Goal: Information Seeking & Learning: Check status

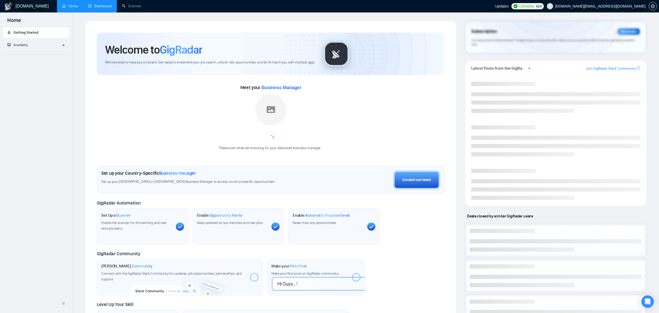
click at [92, 4] on link "Dashboard" at bounding box center [100, 6] width 24 height 4
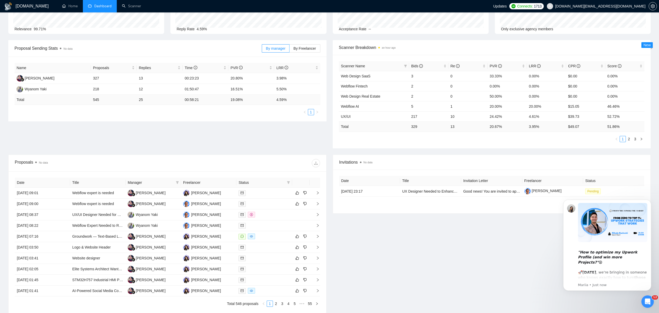
scroll to position [97, 0]
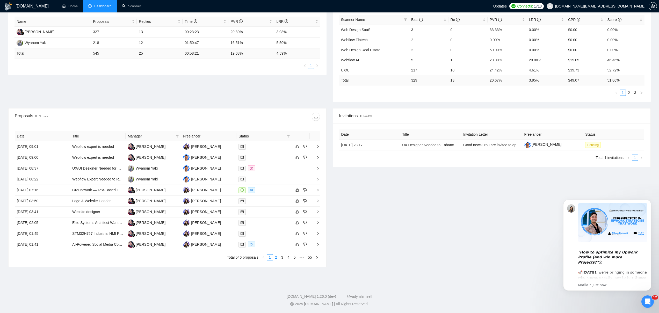
click at [277, 256] on link "2" at bounding box center [276, 257] width 6 height 6
click at [273, 195] on td at bounding box center [263, 190] width 55 height 11
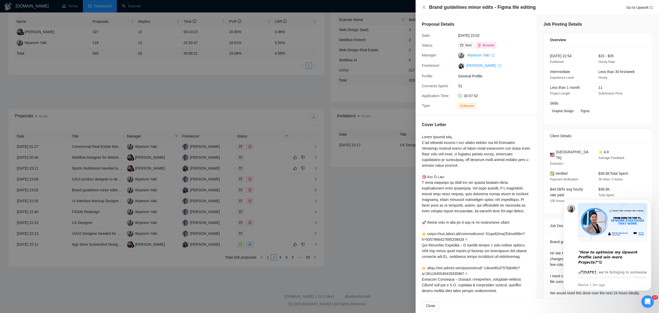
click at [344, 188] on div at bounding box center [329, 156] width 659 height 313
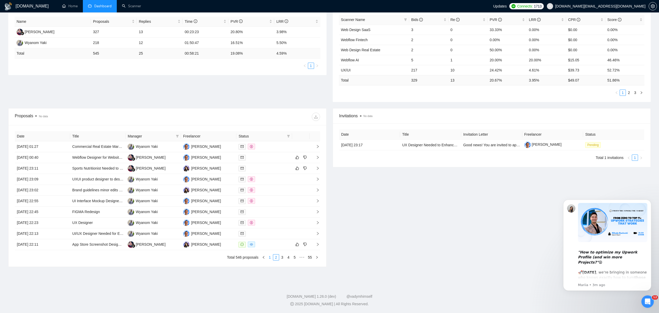
click at [270, 258] on link "1" at bounding box center [270, 257] width 6 height 6
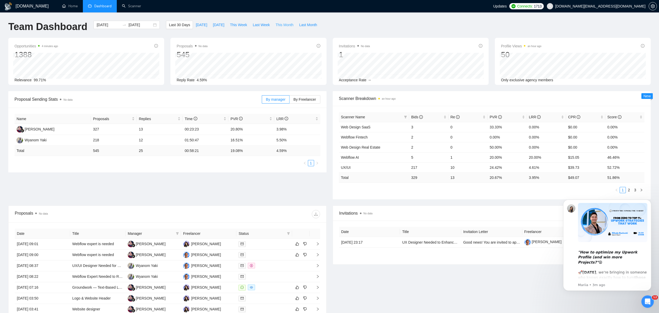
click at [289, 25] on span "This Month" at bounding box center [284, 25] width 18 height 6
type input "[DATE]"
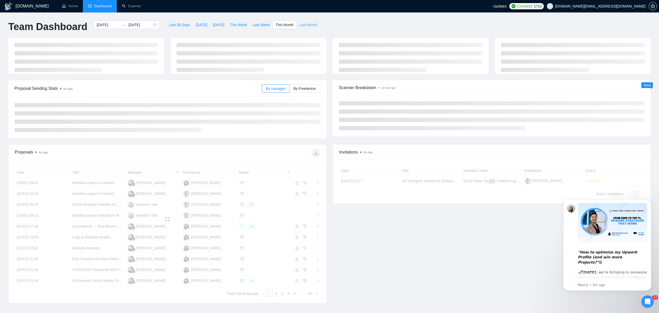
click at [307, 25] on span "Last Month" at bounding box center [308, 25] width 18 height 6
type input "[DATE]"
click at [233, 24] on span "This Week" at bounding box center [238, 25] width 17 height 6
type input "[DATE]"
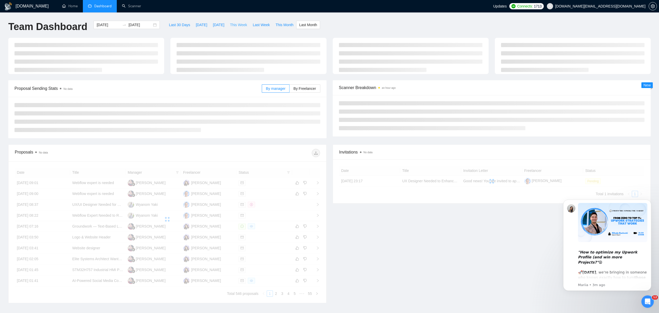
type input "[DATE]"
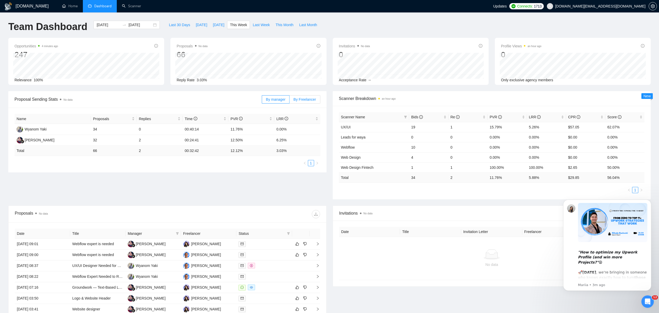
click at [303, 97] on span "By Freelancer" at bounding box center [304, 99] width 23 height 4
click at [289, 101] on input "By Freelancer" at bounding box center [289, 101] width 0 height 0
click at [268, 98] on span "By manager" at bounding box center [275, 99] width 19 height 4
click at [262, 101] on input "By manager" at bounding box center [262, 101] width 0 height 0
click at [263, 23] on span "Last Week" at bounding box center [261, 25] width 17 height 6
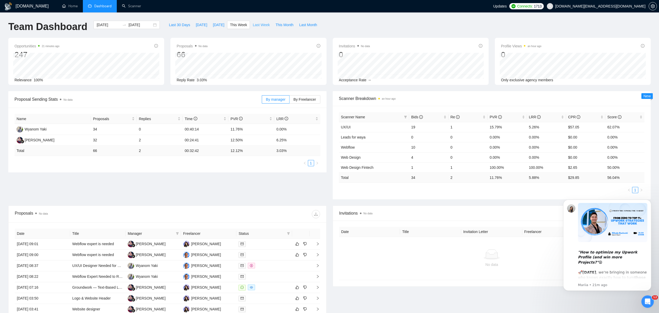
type input "[DATE]"
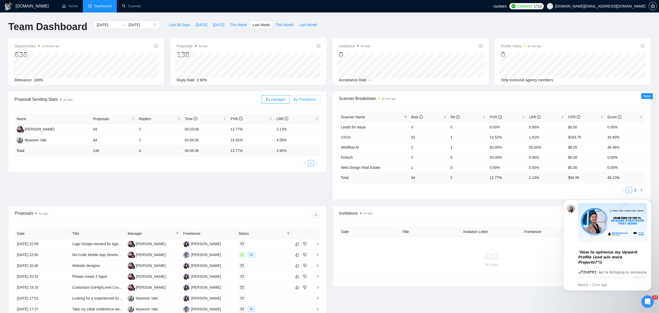
click at [307, 98] on span "By Freelancer" at bounding box center [304, 99] width 23 height 4
click at [289, 101] on input "By Freelancer" at bounding box center [289, 101] width 0 height 0
click at [274, 97] on span "By manager" at bounding box center [275, 99] width 19 height 4
click at [262, 101] on input "By manager" at bounding box center [262, 101] width 0 height 0
click at [289, 27] on span "This Month" at bounding box center [284, 25] width 18 height 6
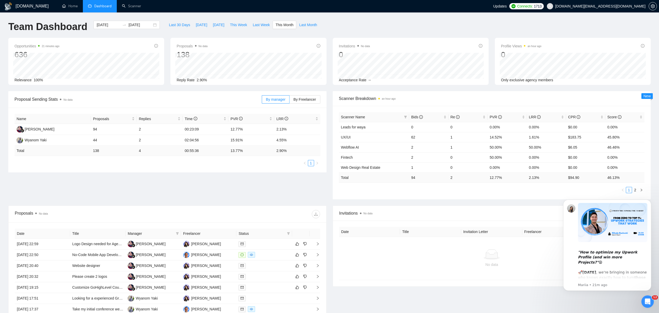
type input "[DATE]"
click at [300, 96] on label "By Freelancer" at bounding box center [304, 99] width 31 height 8
click at [289, 101] on input "By Freelancer" at bounding box center [289, 101] width 0 height 0
click at [270, 99] on span "By manager" at bounding box center [275, 99] width 19 height 4
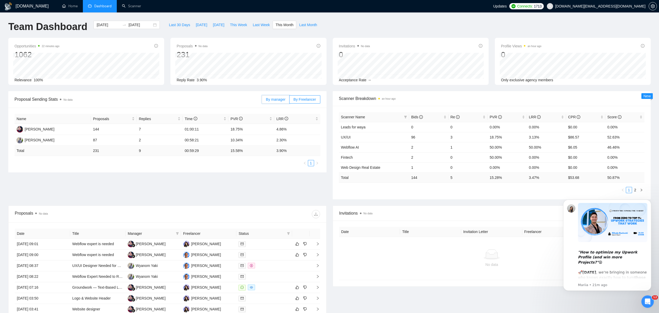
click at [262, 101] on input "By manager" at bounding box center [262, 101] width 0 height 0
click at [312, 101] on span "By Freelancer" at bounding box center [304, 99] width 23 height 4
click at [270, 99] on span "By manager" at bounding box center [275, 99] width 19 height 4
click at [262, 101] on input "By manager" at bounding box center [262, 101] width 0 height 0
